Goal: Navigation & Orientation: Understand site structure

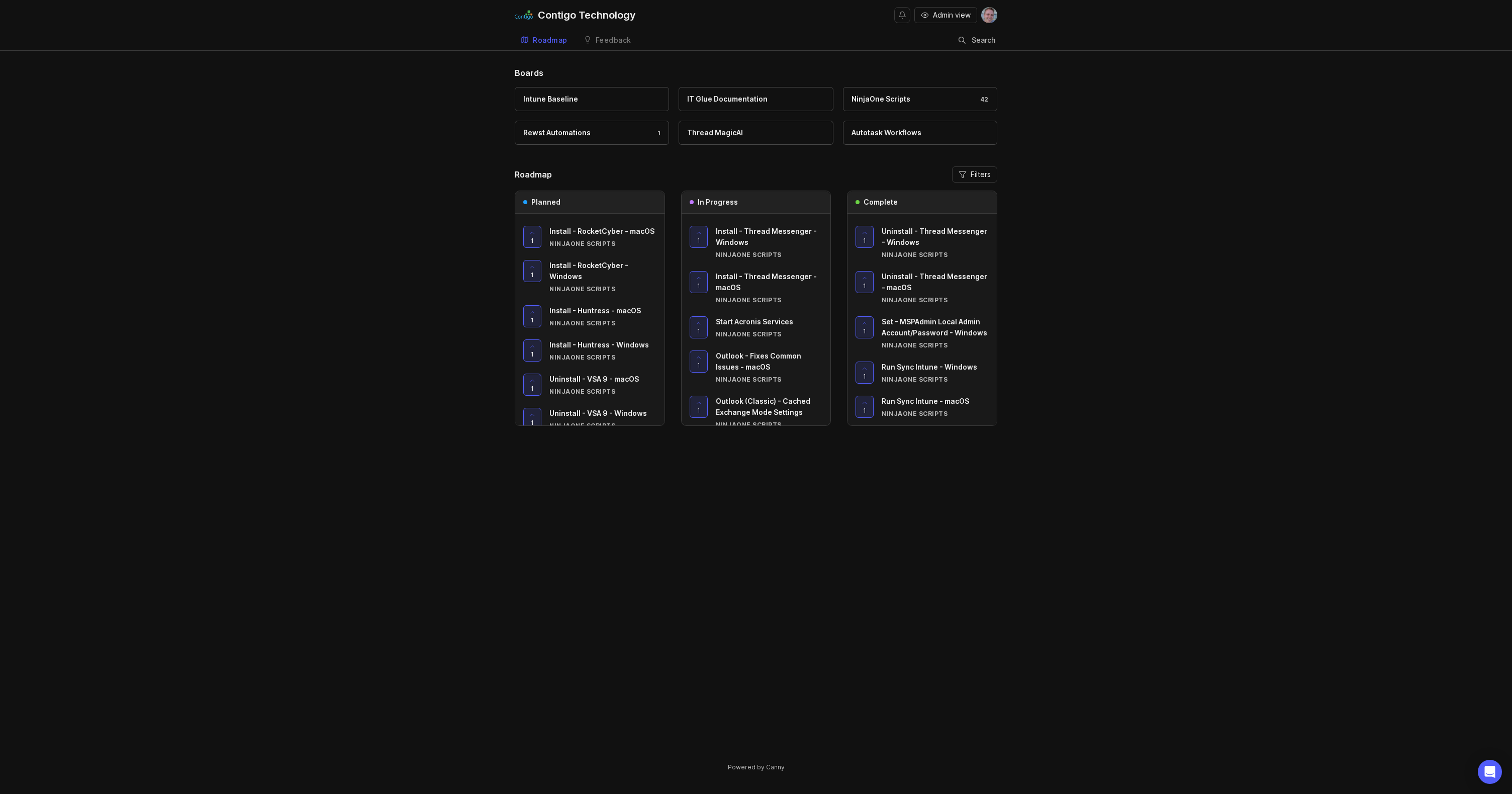
click at [607, 42] on div "Feedback" at bounding box center [613, 41] width 36 height 7
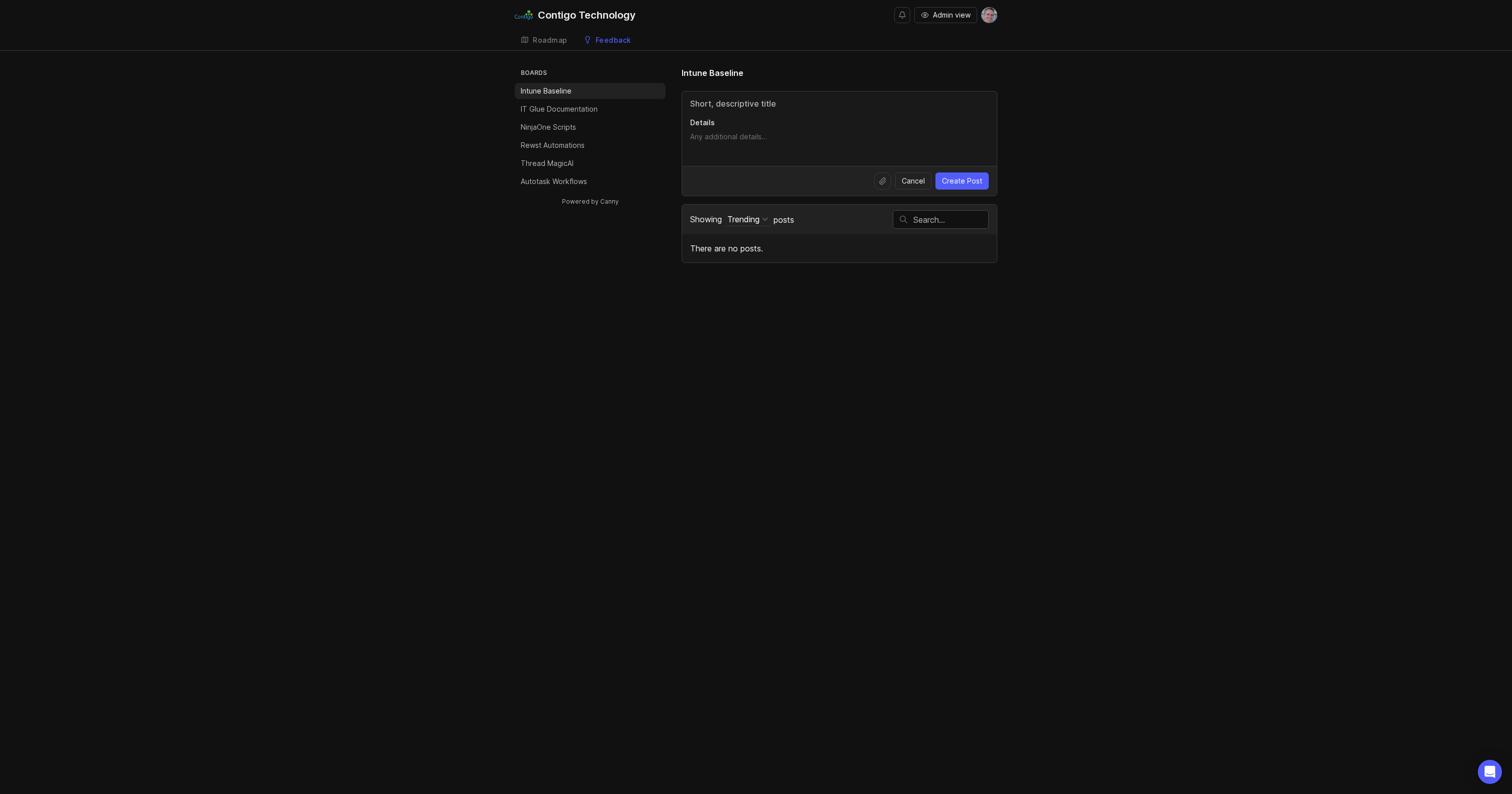
click at [572, 126] on p "NinjaOne Scripts" at bounding box center [548, 127] width 55 height 10
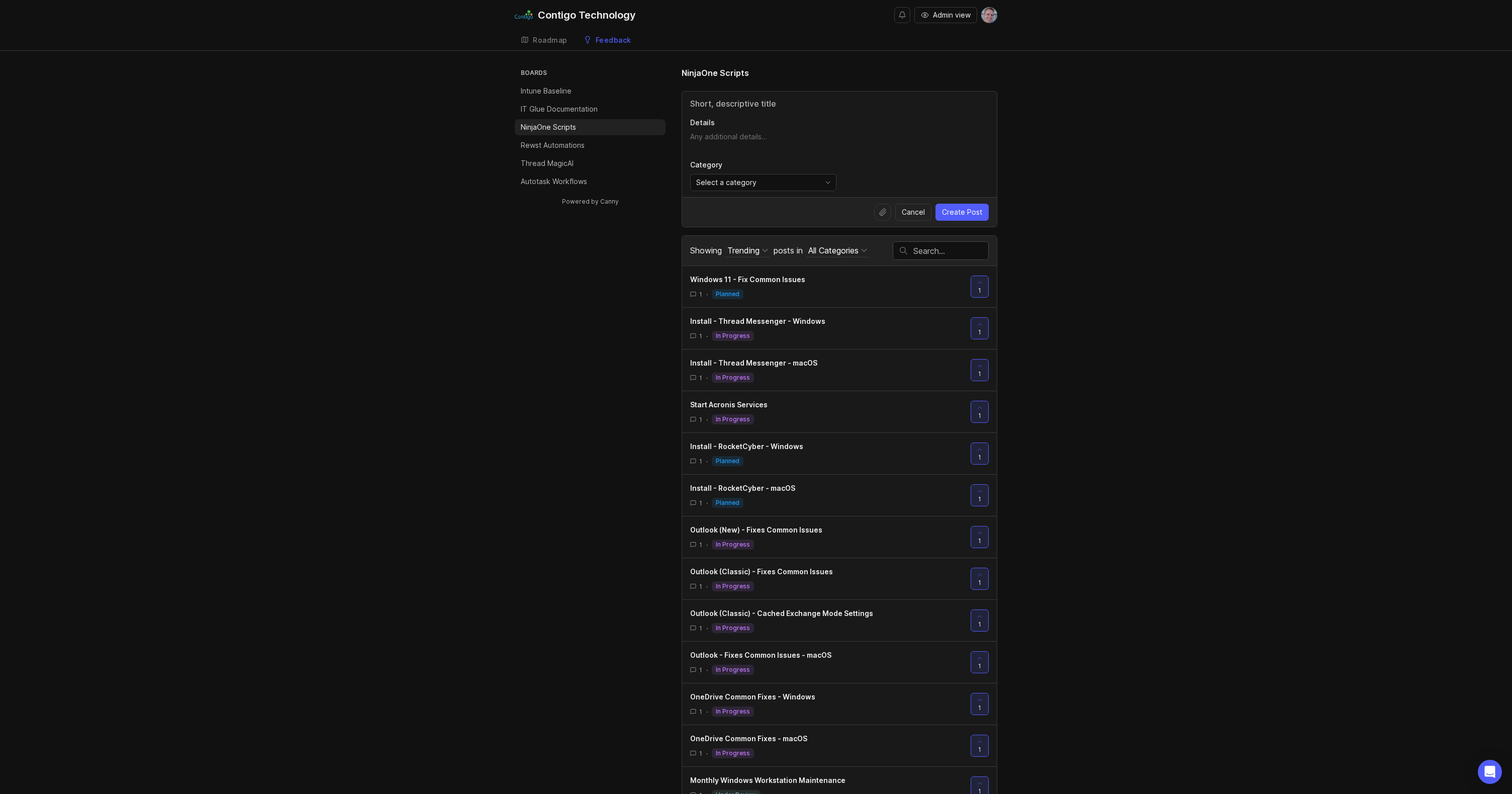
click at [548, 41] on div "Roadmap" at bounding box center [550, 41] width 35 height 7
click at [544, 33] on link "Roadmap" at bounding box center [544, 40] width 59 height 21
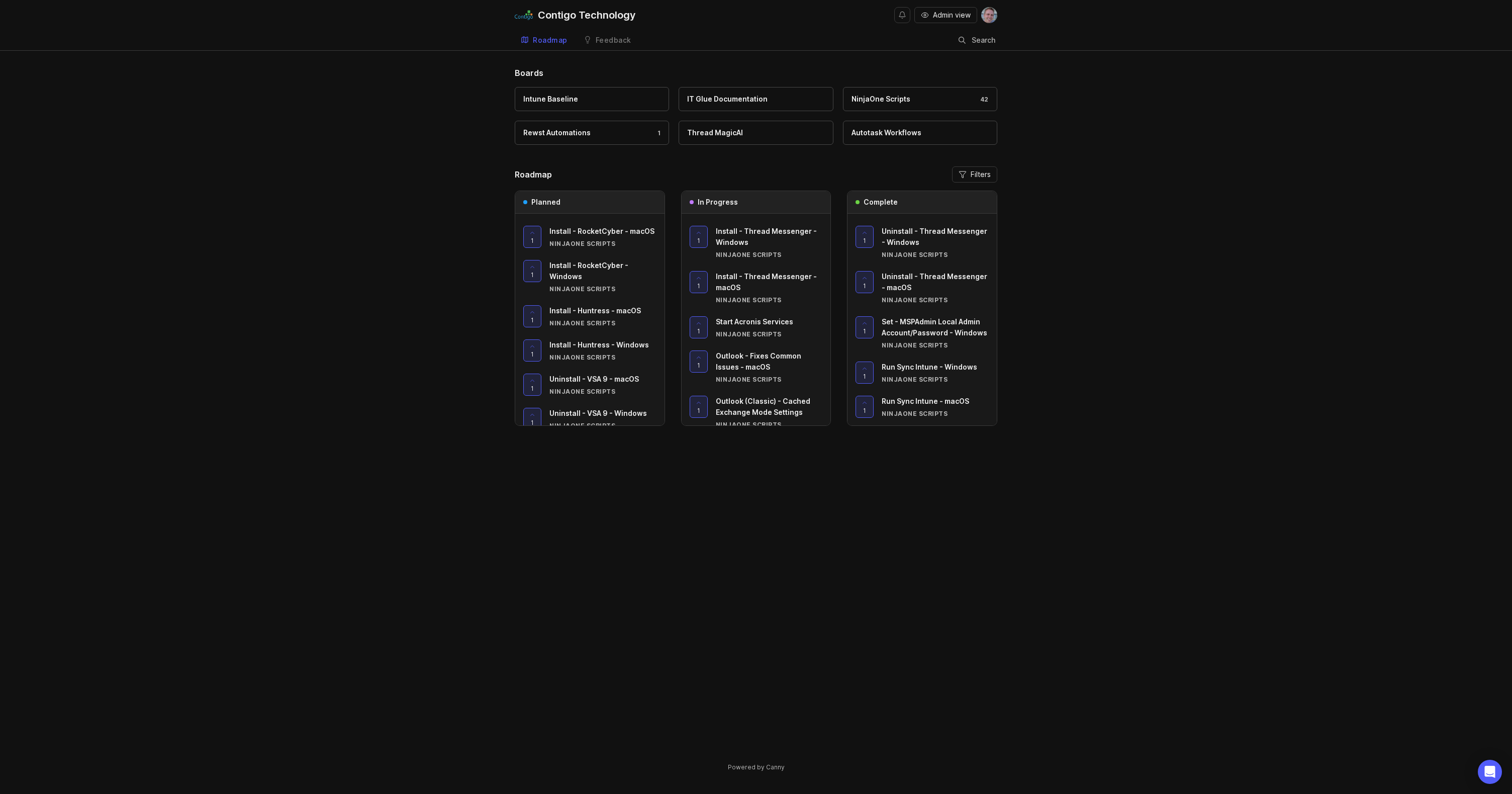
click at [579, 19] on div "Contigo Technology" at bounding box center [586, 15] width 98 height 10
